Goal: Navigation & Orientation: Find specific page/section

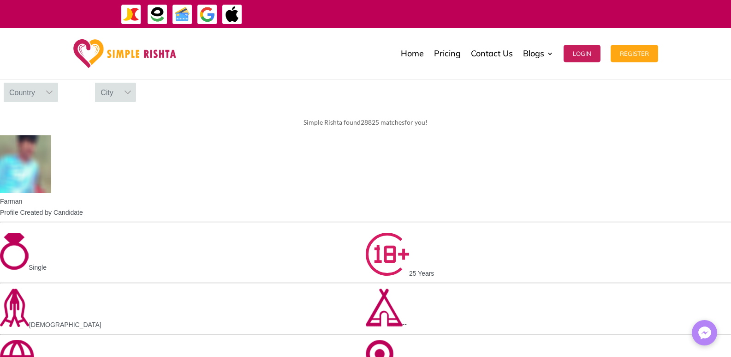
scroll to position [369, 0]
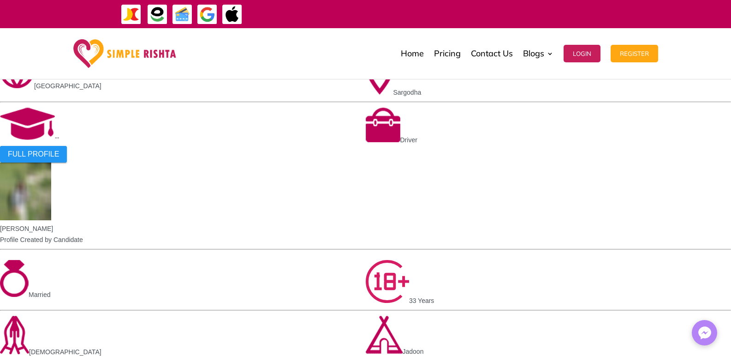
scroll to position [738, 0]
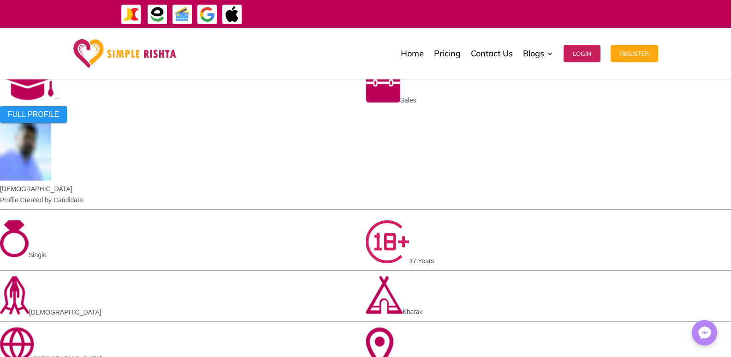
scroll to position [887, 0]
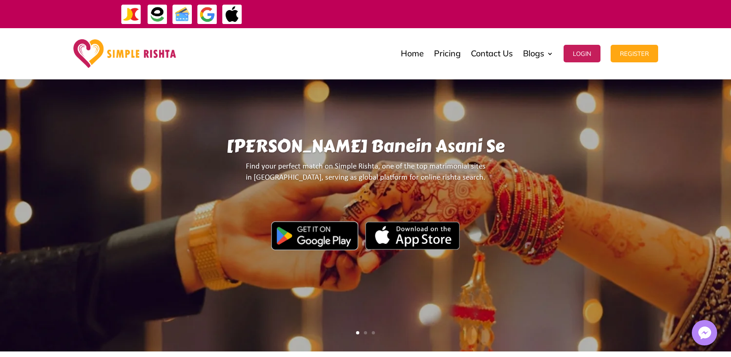
scroll to position [211, 0]
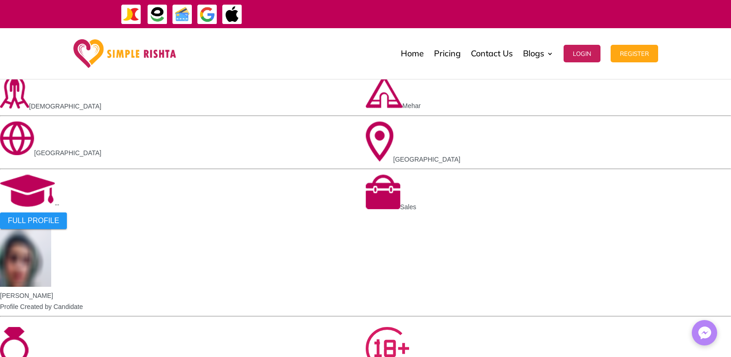
scroll to position [585, 0]
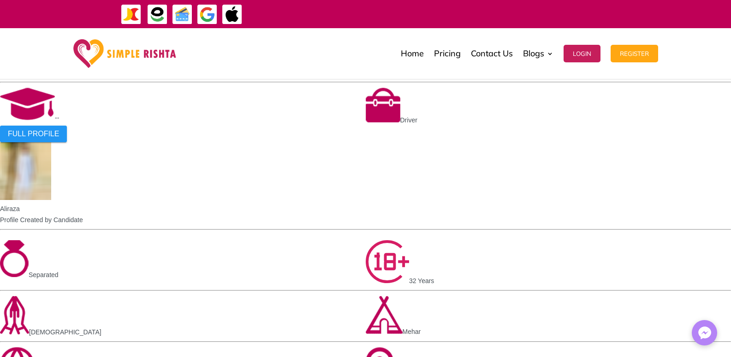
scroll to position [677, 0]
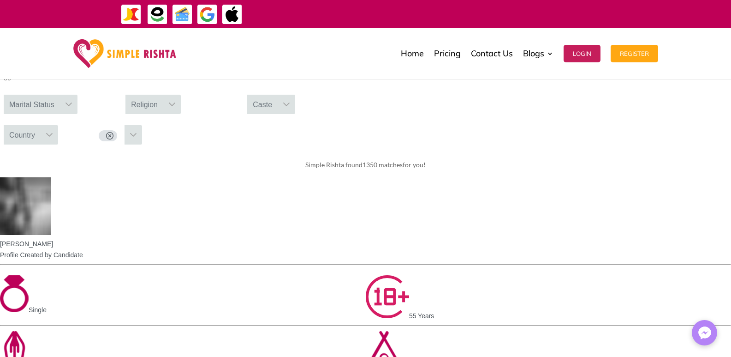
scroll to position [319, 0]
